Goal: Task Accomplishment & Management: Manage account settings

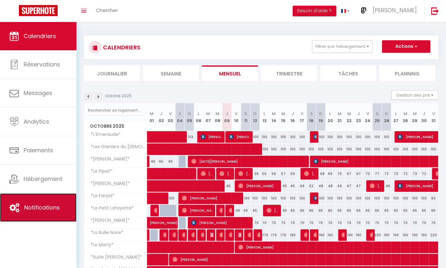
click at [40, 206] on span "Notifications" at bounding box center [42, 208] width 36 height 8
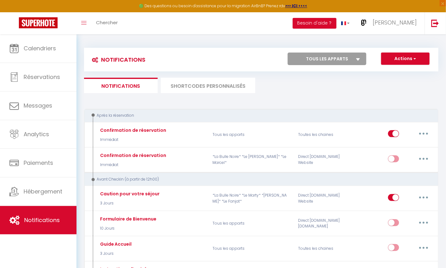
click at [209, 86] on li "SHORTCODES PERSONNALISÉS" at bounding box center [208, 85] width 94 height 15
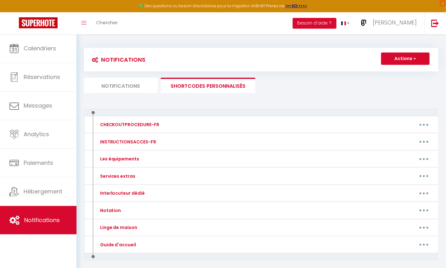
click at [132, 87] on li "Notifications" at bounding box center [121, 85] width 74 height 15
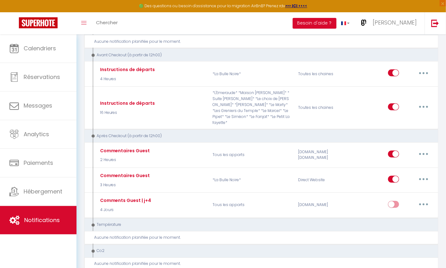
scroll to position [283, 0]
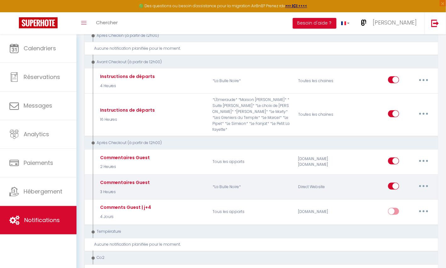
click at [424, 186] on icon "button" at bounding box center [424, 187] width 2 height 2
click at [400, 196] on link "Editer" at bounding box center [407, 201] width 47 height 11
type input "Commentaires Guest"
select select "5"
select select "3 Heures"
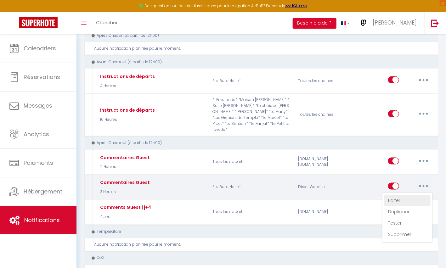
select select "if_booking_is_paid"
checkbox input "true"
checkbox input "false"
radio input "true"
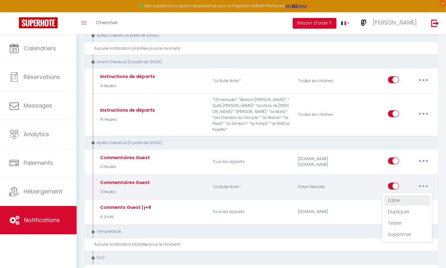
type input "[GUEST:FIRST_NAME], deux mots : merci beaucoup*!"
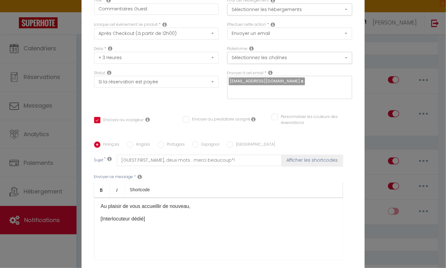
scroll to position [54, 0]
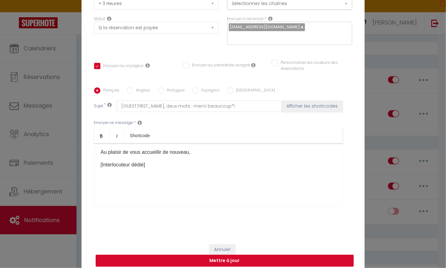
click at [238, 258] on button "Mettre à jour" at bounding box center [225, 261] width 258 height 12
checkbox input "true"
checkbox input "false"
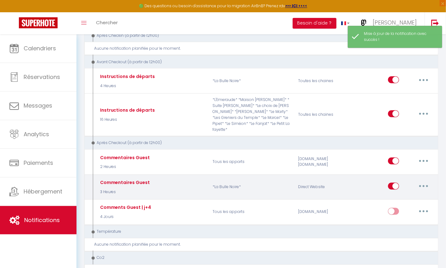
scroll to position [0, 0]
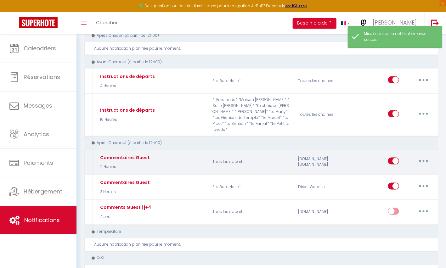
click at [427, 156] on button "button" at bounding box center [424, 161] width 18 height 10
click at [397, 170] on link "Editer" at bounding box center [407, 175] width 47 height 11
type input "Commentaires Guest"
select select "5"
select select "2 Heures"
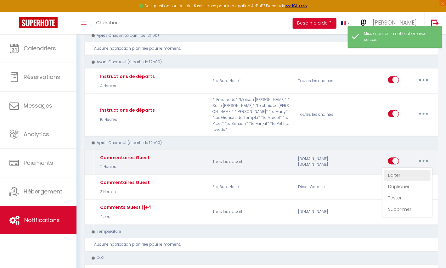
select select "if_booking_is_paid"
checkbox input "true"
checkbox input "false"
radio input "true"
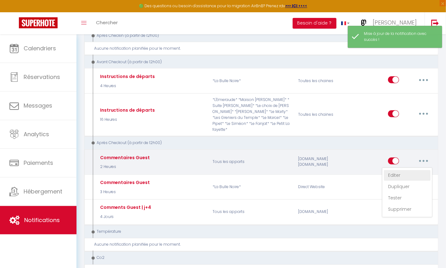
type input "[GUEST:FIRST_NAME], deux mots : merci beaucoup*!"
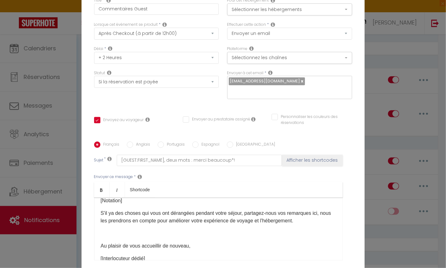
scroll to position [34, 0]
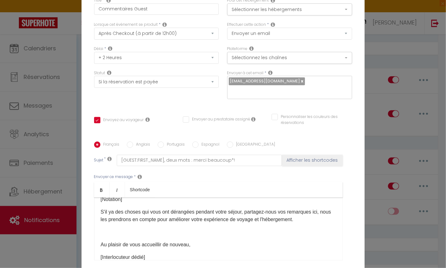
checkbox input "true"
checkbox input "false"
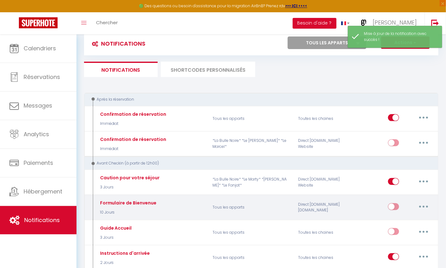
scroll to position [0, 0]
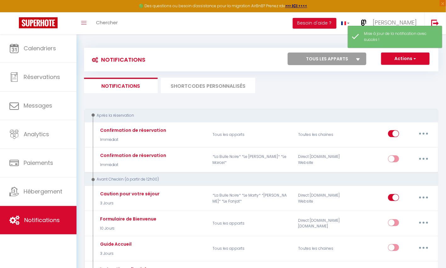
click at [207, 86] on li "SHORTCODES PERSONNALISÉS" at bounding box center [208, 85] width 94 height 15
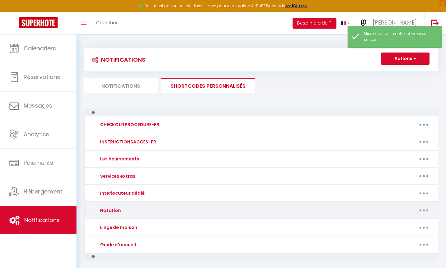
click at [421, 209] on button "button" at bounding box center [424, 211] width 18 height 10
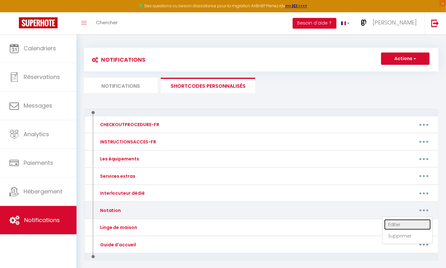
click at [397, 223] on link "Editer" at bounding box center [408, 225] width 47 height 11
type input "Notation"
type textarea "Soutenez notre hébergement"
type textarea "Nos clients les plus respectueux nous soutiennent en laissant la note maximale.…"
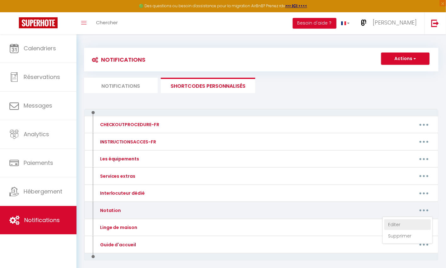
type textarea "Si votre expérience est une réussite, soutenez-nous et partagez votre avis sur …"
type textarea "Nos clients les plus respectueux nous soutiennent en laissant la note maximale.…"
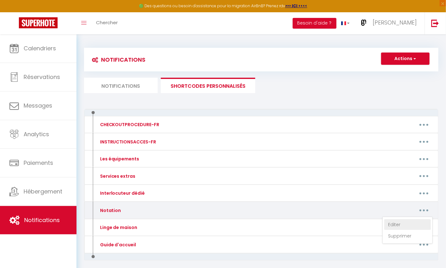
type textarea "Nos clients les plus respectueux nous soutiennent. Retenez qu'un séjour satisfa…"
type textarea "Nos clients les plus respectueux nous soutiennent en laissant la note maximale.…"
type textarea "Nos clients les plus respectueux nous soutiennent. Retenez qu'un séjour satisfa…"
type textarea "Nos clients les plus respectueux nous soutiennent en laissant la note maximale.…"
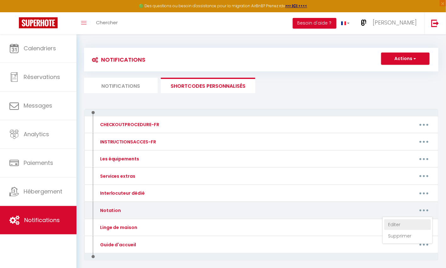
type textarea "Nos clients les plus respectueux nous soutiennent en laissant la note maximale.…"
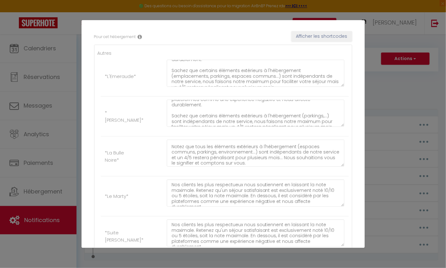
scroll to position [38, 0]
drag, startPoint x: 219, startPoint y: 160, endPoint x: 171, endPoint y: 144, distance: 50.9
click at [171, 144] on textarea "Si votre expérience est une réussite, soutenez-nous et partagez votre avis sur …" at bounding box center [256, 153] width 178 height 27
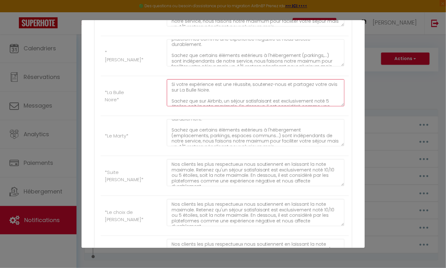
scroll to position [163, 0]
type textarea "Si votre expérience est une réussite, soutenez-nous et partagez votre avis sur …"
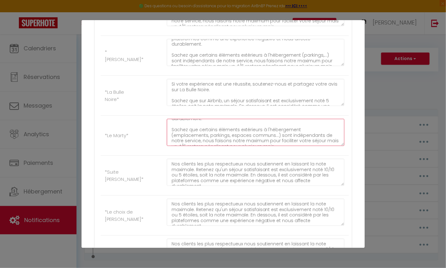
click at [201, 122] on textarea "Nos clients les plus respectueux nous soutiennent en laissant la note maximale.…" at bounding box center [256, 132] width 178 height 27
drag, startPoint x: 208, startPoint y: 140, endPoint x: 249, endPoint y: 134, distance: 42.0
click at [249, 134] on textarea "Nos clients les plus respectueux nous soutiennent en laissant la note maximale.…" at bounding box center [256, 132] width 178 height 27
drag, startPoint x: 298, startPoint y: 134, endPoint x: 289, endPoint y: 135, distance: 8.9
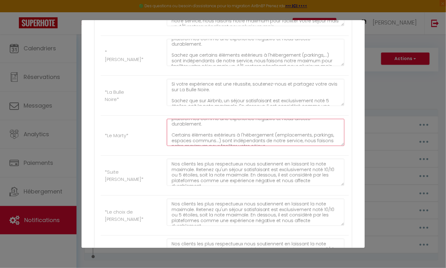
click at [295, 135] on textarea "Nos clients les plus respectueux nous soutiennent en laissant la note maximale.…" at bounding box center [256, 132] width 178 height 27
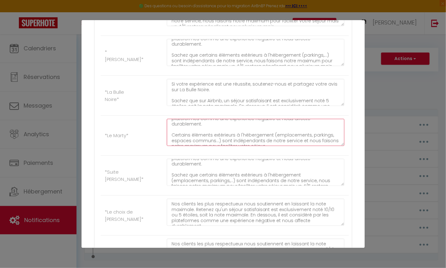
drag, startPoint x: 267, startPoint y: 140, endPoint x: 166, endPoint y: 128, distance: 101.4
click at [166, 128] on div "Nos clients les plus respectueux nous soutiennent en laissant la note maximale.…" at bounding box center [256, 135] width 186 height 33
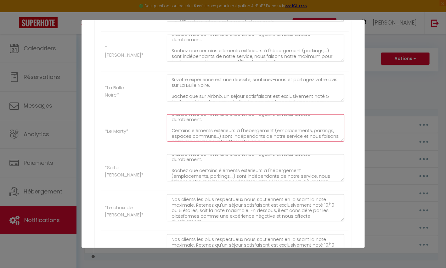
scroll to position [172, 0]
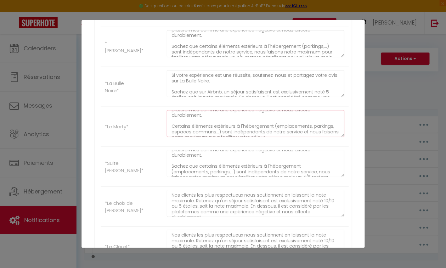
type textarea "Nos clients les plus respectueux nous soutiennent en laissant la note maximale.…"
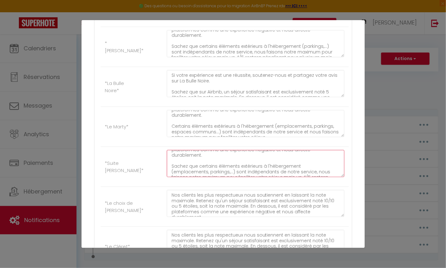
drag, startPoint x: 172, startPoint y: 158, endPoint x: 341, endPoint y: 171, distance: 169.3
click at [341, 171] on textarea "Nos clients les plus respectueux nous soutiennent en laissant la note maximale.…" at bounding box center [256, 163] width 178 height 27
paste textarea "Certains éléments extérieurs à l'hébergement (emplacements, parkings, espaces c…"
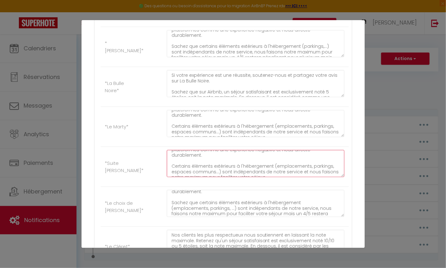
scroll to position [27, 0]
type textarea "Nos clients les plus respectueux nous soutiennent en laissant la note maximale.…"
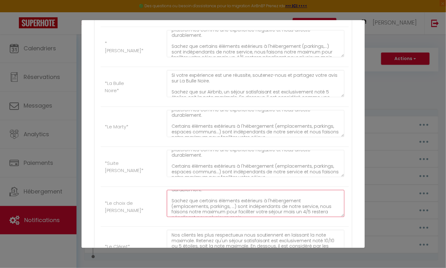
drag, startPoint x: 172, startPoint y: 192, endPoint x: 213, endPoint y: 209, distance: 43.9
click at [213, 209] on textarea "Nos clients les plus respectueux nous soutiennent en laissant la note maximale.…" at bounding box center [256, 203] width 178 height 27
paste textarea "Certains éléments extérieurs à l'hébergement (emplacements, parkings, espaces c…"
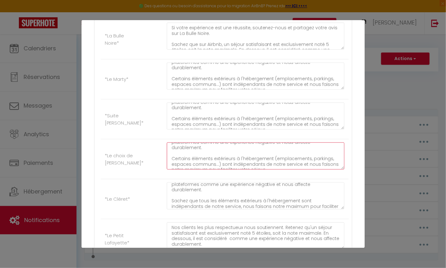
scroll to position [22, 0]
type textarea "Nos clients les plus respectueux nous soutiennent en laissant la note maximale.…"
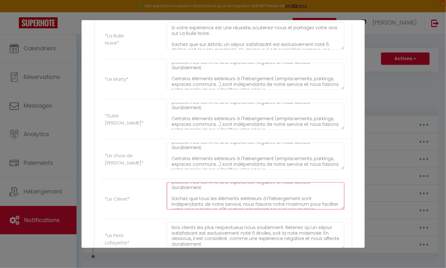
drag, startPoint x: 173, startPoint y: 191, endPoint x: 297, endPoint y: 203, distance: 124.7
click at [297, 203] on textarea "Nos clients les plus respectueux nous soutiennent en laissant la note maximale.…" at bounding box center [256, 196] width 178 height 27
paste textarea "Certains éléments extérieurs à l'hébergement (emplacements, parkings, espaces c…"
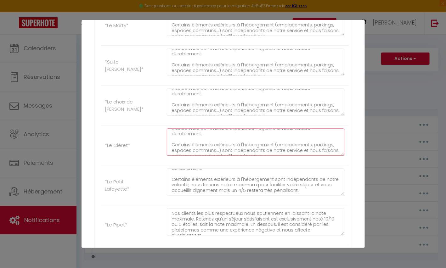
type textarea "Nos clients les plus respectueux nous soutiennent en laissant la note maximale.…"
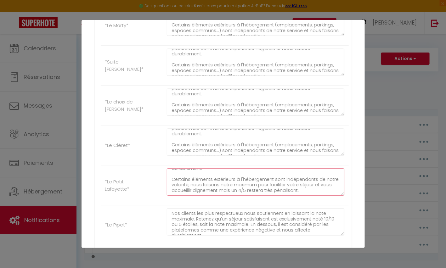
drag, startPoint x: 298, startPoint y: 188, endPoint x: 172, endPoint y: 175, distance: 126.6
click at [172, 175] on textarea "Nos clients les plus respectueux nous soutiennent. Retenez qu'un séjour satisfa…" at bounding box center [256, 182] width 178 height 27
paste textarea "(emplacements, parkings, espaces communs...) sont indépendants de notre service…"
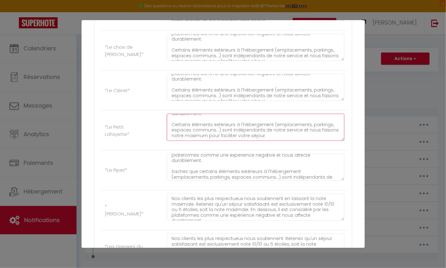
scroll to position [27, 0]
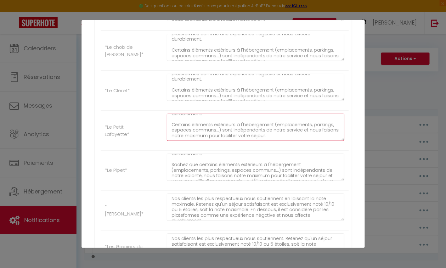
type textarea "Nos clients les plus respectueux nous soutiennent. Retenez qu'un séjour satisfa…"
drag, startPoint x: 173, startPoint y: 155, endPoint x: 319, endPoint y: 172, distance: 147.1
click at [319, 172] on textarea "Nos clients les plus respectueux nous soutiennent en laissant la note maximale.…" at bounding box center [256, 167] width 178 height 27
paste textarea "Certains éléments extérieurs à l'hébergement (emplacements, parkings, espaces c…"
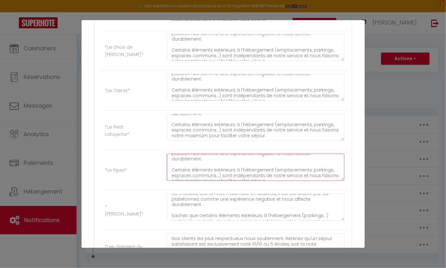
scroll to position [22, 0]
type textarea "Nos clients les plus respectueux nous soutiennent en laissant la note maximale.…"
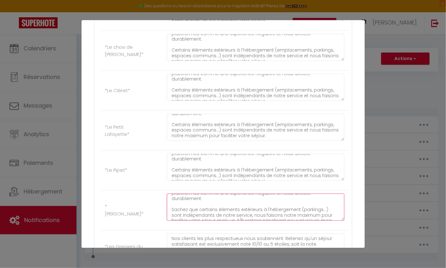
drag, startPoint x: 172, startPoint y: 200, endPoint x: 316, endPoint y: 213, distance: 144.8
click at [316, 213] on textarea "Nos clients les plus respectueux nous soutiennent en laissant la note maximale.…" at bounding box center [256, 207] width 178 height 27
paste textarea "Certains éléments extérieurs à l'hébergement (emplacements, parkings, espaces c…"
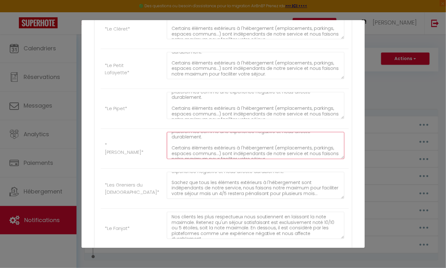
type textarea "Nos clients les plus respectueux nous soutiennent en laissant la note maximale.…"
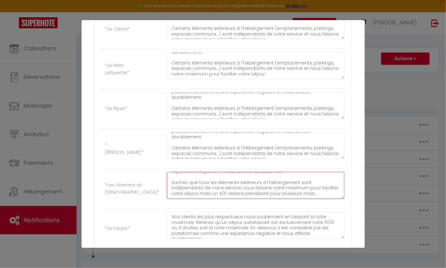
drag, startPoint x: 172, startPoint y: 178, endPoint x: 282, endPoint y: 191, distance: 111.4
click at [282, 191] on textarea "Nos clients les plus respectueux nous soutiennent. Retenez qu'un séjour satisfa…" at bounding box center [256, 185] width 178 height 27
paste textarea "Certains éléments extérieurs à l'hébergement (emplacements, parkings, espaces c…"
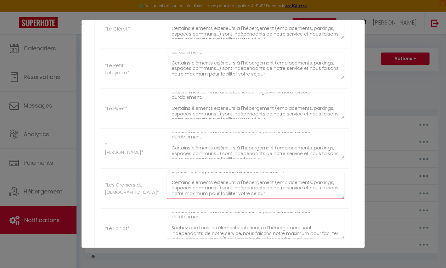
type textarea "Nos clients les plus respectueux nous soutiennent. Retenez qu'un séjour satisfa…"
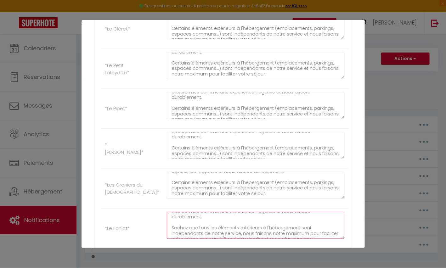
drag, startPoint x: 171, startPoint y: 218, endPoint x: 282, endPoint y: 230, distance: 111.9
click at [282, 230] on textarea "Nos clients les plus respectueux nous soutiennent en laissant la note maximale.…" at bounding box center [256, 225] width 178 height 27
paste textarea "Certains éléments extérieurs à l'hébergement (emplacements, parkings, espaces c…"
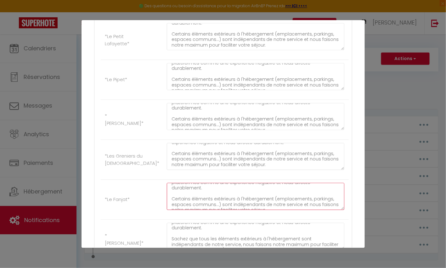
type textarea "Nos clients les plus respectueux nous soutiennent en laissant la note maximale.…"
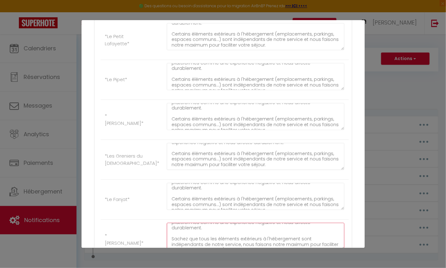
drag, startPoint x: 171, startPoint y: 229, endPoint x: 283, endPoint y: 242, distance: 112.6
click at [283, 242] on textarea "Nos clients les plus respectueux nous soutiennent en laissant la note maximale.…" at bounding box center [256, 236] width 178 height 27
paste textarea "Certains éléments extérieurs à l'hébergement (emplacements, parkings, espaces c…"
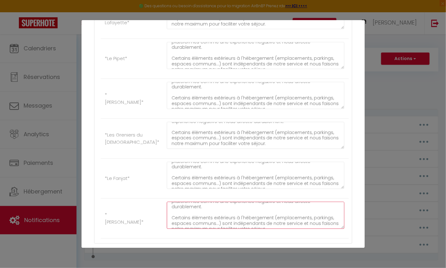
scroll to position [444, 0]
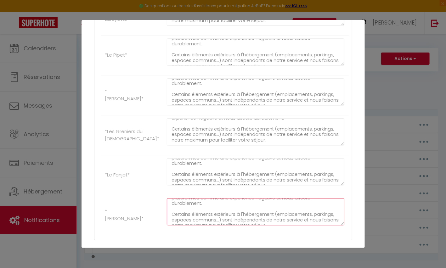
type textarea "Nos clients les plus respectueux nous soutiennent en laissant la note maximale.…"
drag, startPoint x: 219, startPoint y: 170, endPoint x: 272, endPoint y: 162, distance: 54.2
click at [272, 162] on textarea "Nos clients les plus respectueux nous soutiennent en laissant la note maximale.…" at bounding box center [256, 172] width 178 height 27
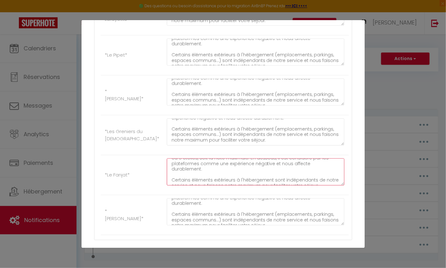
click at [174, 170] on textarea "Nos clients les plus respectueux nous soutiennent en laissant la note maximale.…" at bounding box center [256, 172] width 178 height 27
click at [298, 170] on textarea "Nos clients les plus respectueux nous soutiennent en laissant la note maximale.…" at bounding box center [256, 172] width 178 height 27
click at [206, 175] on textarea "Nos clients les plus respectueux nous soutiennent en laissant la note maximale.…" at bounding box center [256, 172] width 178 height 27
drag, startPoint x: 295, startPoint y: 175, endPoint x: 249, endPoint y: 174, distance: 46.0
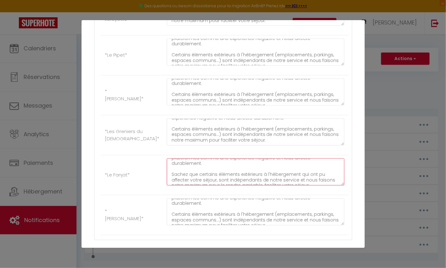
click at [249, 174] on textarea "Nos clients les plus respectueux nous soutiennent en laissant la note maximale.…" at bounding box center [256, 172] width 178 height 27
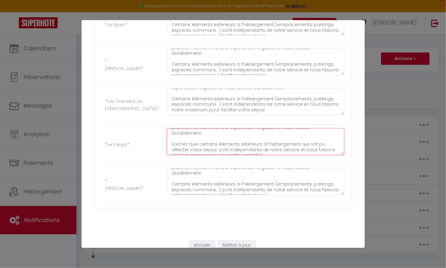
scroll to position [476, 0]
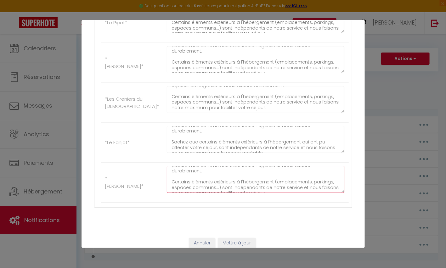
drag, startPoint x: 265, startPoint y: 181, endPoint x: 168, endPoint y: 172, distance: 97.8
click at [168, 172] on textarea "Nos clients les plus respectueux nous soutiennent en laissant la note maximale.…" at bounding box center [256, 179] width 178 height 27
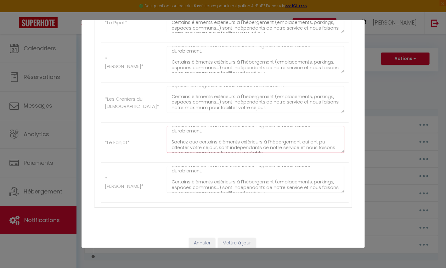
drag, startPoint x: 247, startPoint y: 142, endPoint x: 206, endPoint y: 141, distance: 41.0
click at [206, 141] on textarea "Nos clients les plus respectueux nous soutiennent en laissant la note maximale.…" at bounding box center [256, 139] width 178 height 27
click at [205, 142] on textarea "Nos clients les plus respectueux nous soutiennent en laissant la note maximale.…" at bounding box center [256, 139] width 178 height 27
type textarea "Nos clients les plus respectueux nous soutiennent en laissant la note maximale.…"
click at [236, 238] on button "Mettre à jour" at bounding box center [237, 243] width 38 height 11
